Goal: Information Seeking & Learning: Learn about a topic

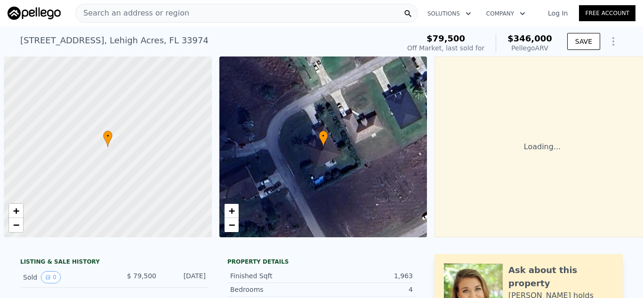
scroll to position [0, 4]
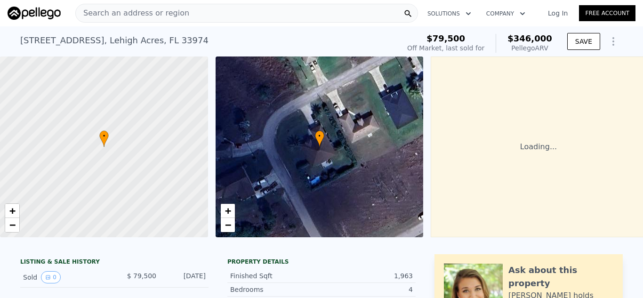
click at [562, 15] on link "Log In" at bounding box center [558, 12] width 42 height 9
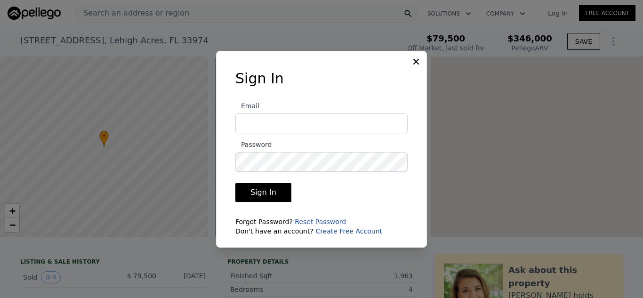
type input "titletowncashbuyers@yahoo.com"
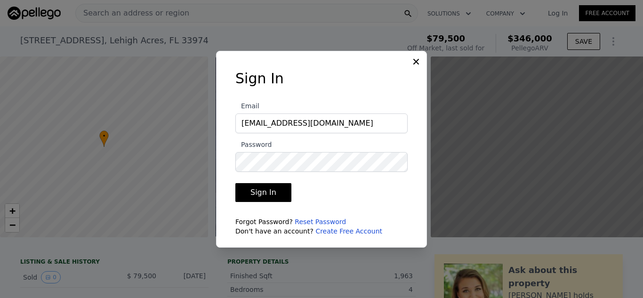
click at [262, 193] on button "Sign In" at bounding box center [263, 192] width 56 height 19
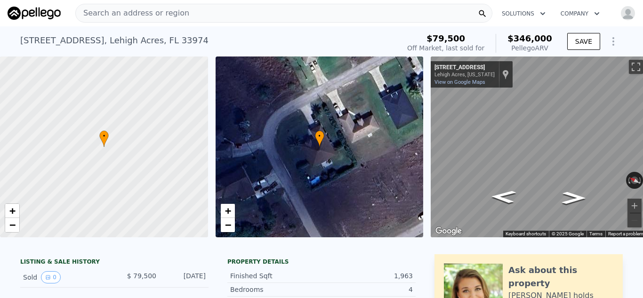
click at [230, 13] on div "Search an address or region" at bounding box center [283, 13] width 417 height 19
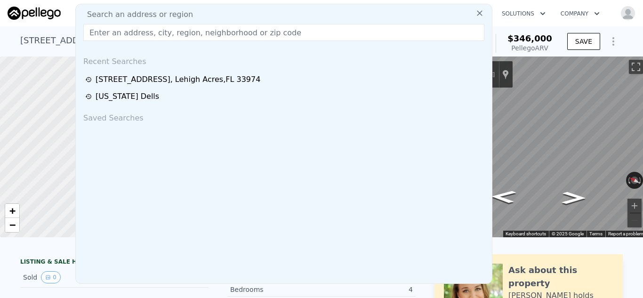
click at [151, 36] on input "text" at bounding box center [283, 32] width 401 height 17
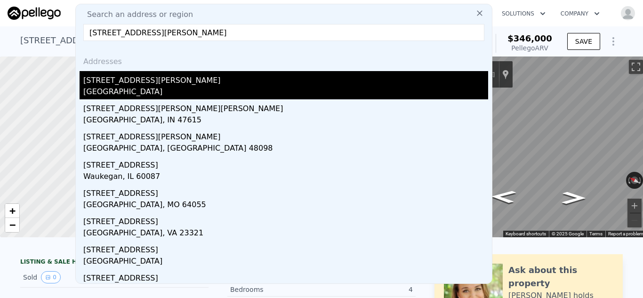
type input "4149 finch lane"
click at [131, 82] on div "4149 Finch Ln" at bounding box center [285, 78] width 405 height 15
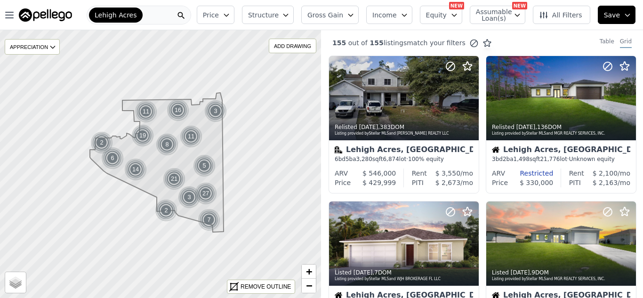
click at [288, 15] on icon "button" at bounding box center [286, 15] width 4 height 2
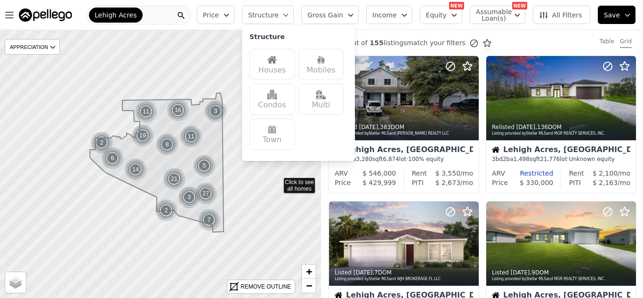
click at [277, 181] on icon at bounding box center [161, 164] width 388 height 324
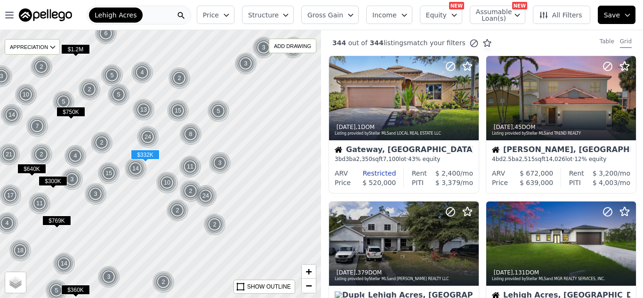
click at [568, 16] on span "All Filters" at bounding box center [560, 14] width 43 height 9
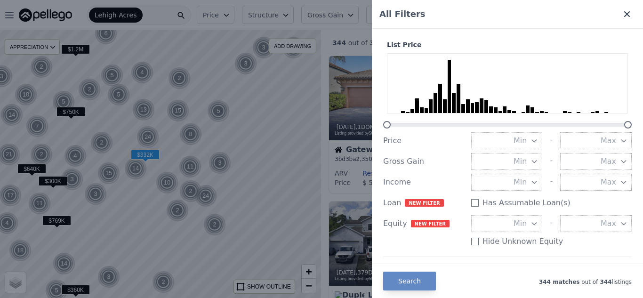
click at [624, 16] on icon at bounding box center [627, 13] width 9 height 9
